Goal: Task Accomplishment & Management: Use online tool/utility

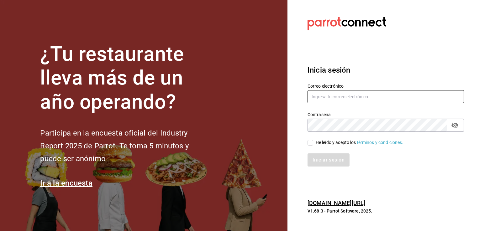
type input "cuerno.cdmx@grupocosteno.com"
click at [313, 143] on span "He leído y acepto los Términos y condiciones." at bounding box center [358, 142] width 90 height 7
click at [313, 143] on input "He leído y acepto los Términos y condiciones." at bounding box center [310, 143] width 6 height 6
checkbox input "true"
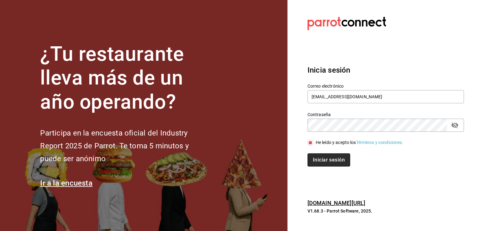
click at [326, 162] on button "Iniciar sesión" at bounding box center [328, 160] width 43 height 13
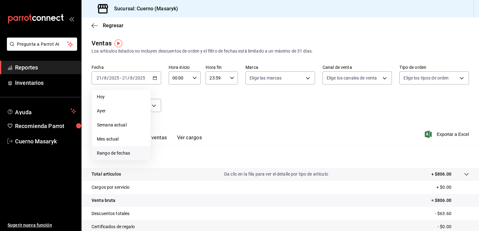
click at [121, 151] on span "Rango de fechas" at bounding box center [121, 153] width 49 height 7
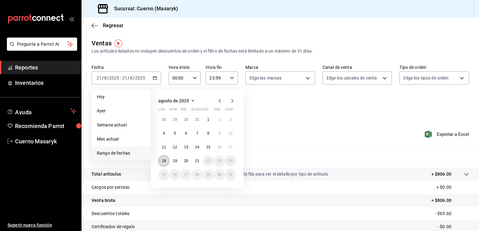
click at [162, 162] on abbr "18" at bounding box center [164, 161] width 4 height 4
click at [199, 162] on button "21" at bounding box center [196, 160] width 11 height 11
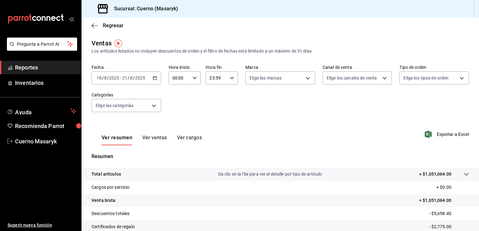
click at [197, 78] on div "00:00 Hora inicio" at bounding box center [185, 77] width 32 height 13
click at [175, 116] on span "05" at bounding box center [176, 113] width 6 height 5
type input "05:00"
click at [229, 79] on div at bounding box center [239, 115] width 479 height 231
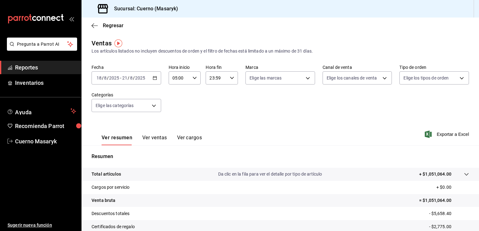
click at [267, 95] on div "Fecha [DATE] [DATE] - [DATE] [DATE] Hora inicio 05:00 Hora inicio Hora fin 23:5…" at bounding box center [279, 92] width 377 height 55
click at [307, 78] on body "Pregunta a Parrot AI Reportes Inventarios Ayuda Recomienda Parrot Cuerno Masary…" at bounding box center [239, 115] width 479 height 231
click at [281, 124] on span "Cuerno (CDMX)" at bounding box center [285, 123] width 49 height 7
type input "4ea0d660-02b3-4785-bb88-48b5ef6e196c"
checkbox input "true"
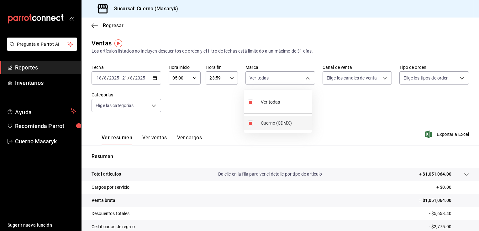
checkbox input "true"
click at [361, 72] on div at bounding box center [239, 115] width 479 height 231
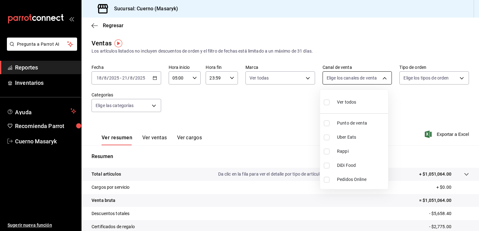
click at [386, 80] on body "Pregunta a Parrot AI Reportes Inventarios Ayuda Recomienda Parrot Cuerno Masary…" at bounding box center [239, 115] width 479 height 231
click at [357, 100] on li "Ver todos" at bounding box center [354, 101] width 68 height 18
type input "PARROT,UBER_EATS,RAPPI,DIDI_FOOD,ONLINE"
checkbox input "true"
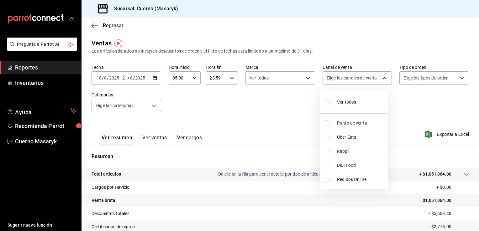
checkbox input "true"
click at [456, 74] on div at bounding box center [239, 115] width 479 height 231
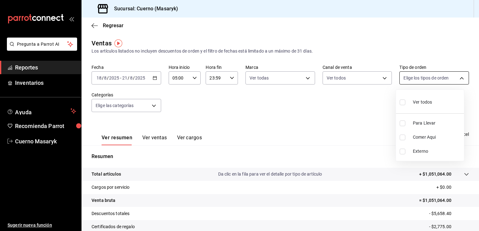
click at [456, 78] on body "Pregunta a Parrot AI Reportes Inventarios Ayuda Recomienda Parrot Cuerno Masary…" at bounding box center [239, 115] width 479 height 231
click at [441, 100] on li "Ver todos" at bounding box center [430, 101] width 68 height 18
type input "d8208262-291b-4595-bbfa-ed1e8660efdb,73ecdc8a-b505-4242-b24a-d5f1595b9b0a,EXTER…"
checkbox input "true"
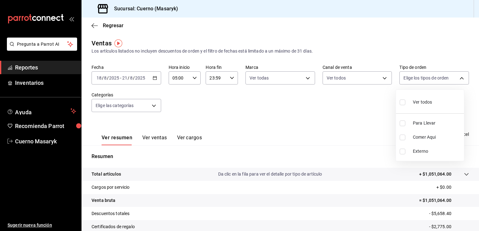
checkbox input "true"
click at [152, 103] on div at bounding box center [239, 115] width 479 height 231
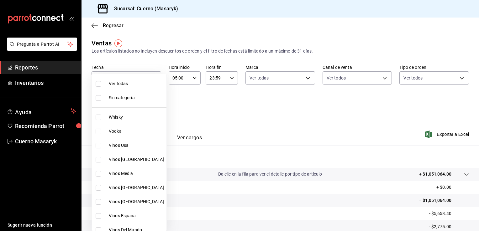
click at [153, 104] on body "Pregunta a Parrot AI Reportes Inventarios Ayuda Recomienda Parrot Cuerno Masary…" at bounding box center [239, 115] width 479 height 231
click at [132, 81] on span "Ver todas" at bounding box center [136, 84] width 55 height 7
type input "c67b51a2-384c-483e-a5be-40afd3eac247,ec1a4520-4a99-4810-921e-4abf40ebc8c6,cd2d5…"
checkbox input "true"
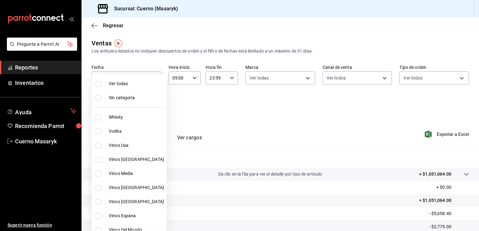
checkbox input "true"
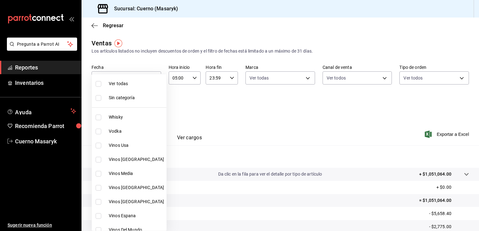
checkbox input "true"
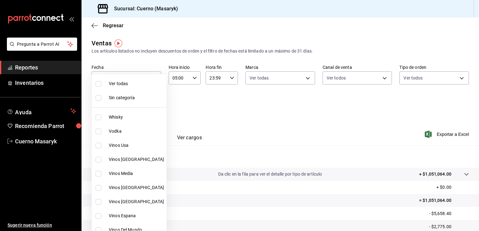
checkbox input "true"
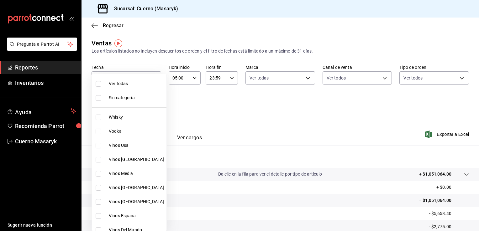
checkbox input "true"
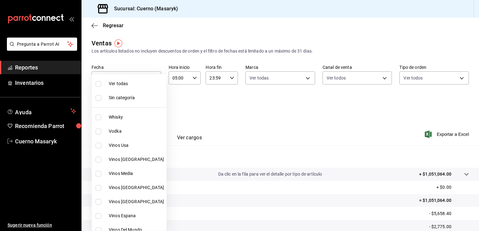
checkbox input "true"
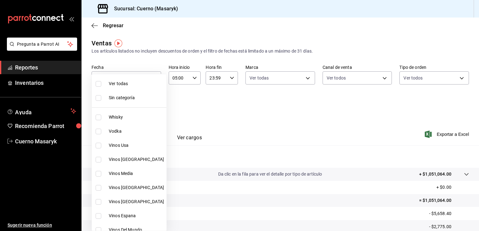
checkbox input "true"
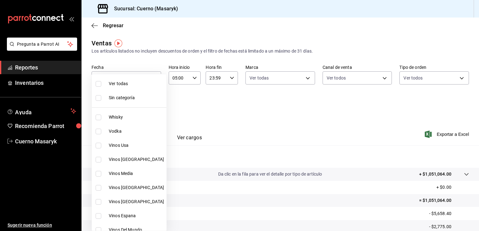
checkbox input "true"
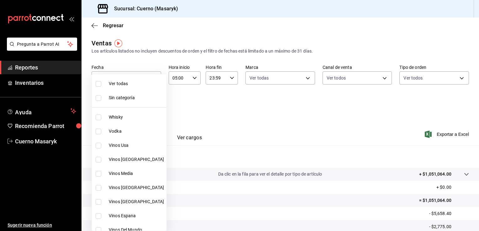
checkbox input "true"
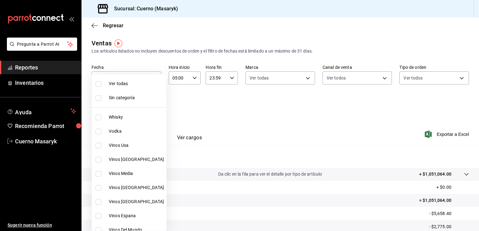
checkbox input "true"
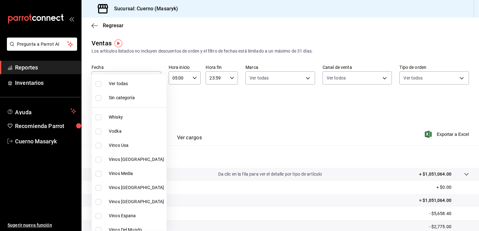
checkbox input "true"
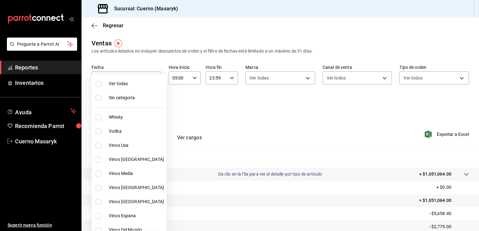
checkbox input "true"
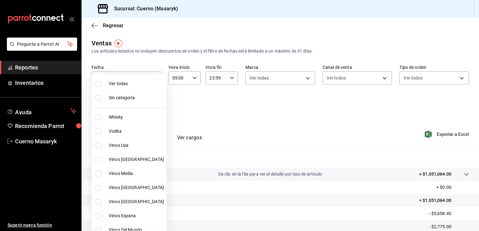
checkbox input "true"
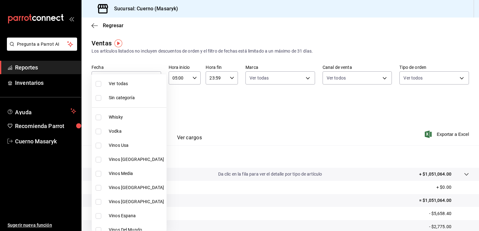
checkbox input "true"
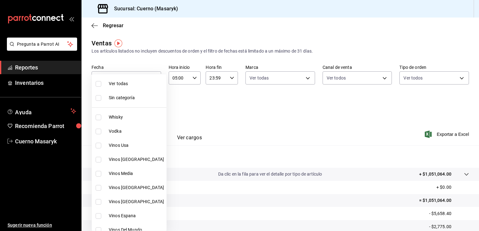
checkbox input "true"
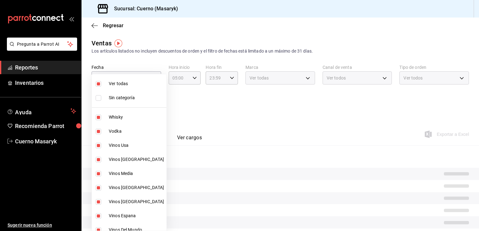
click at [233, 100] on div at bounding box center [239, 115] width 479 height 231
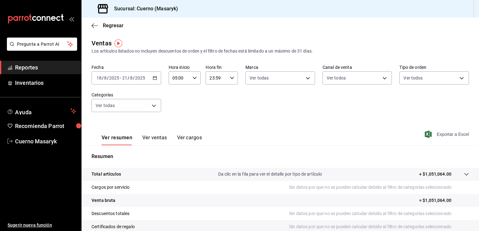
click at [447, 135] on span "Exportar a Excel" at bounding box center [447, 135] width 43 height 8
click at [253, 49] on div "Los artículos listados no incluyen descuentos de orden y el filtro de fechas es…" at bounding box center [279, 51] width 377 height 7
click at [306, 34] on main "Regresar Ventas Los artículos listados no incluyen descuentos de orden y el fil…" at bounding box center [279, 159] width 397 height 283
